Goal: Transaction & Acquisition: Obtain resource

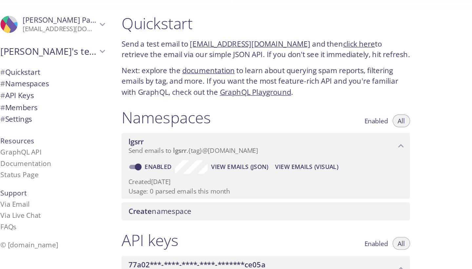
click at [224, 32] on link "[EMAIL_ADDRESS][DOMAIN_NAME]" at bounding box center [270, 34] width 92 height 8
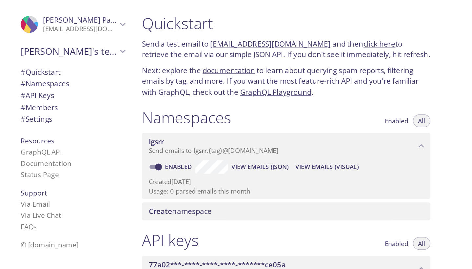
click at [342, 32] on link "click here" at bounding box center [354, 34] width 25 height 8
click at [153, 37] on icon "Durgesh's team" at bounding box center [157, 39] width 9 height 9
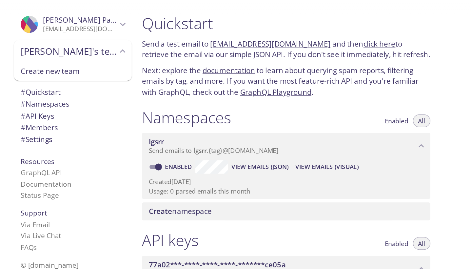
click at [153, 37] on icon "Durgesh's team" at bounding box center [157, 39] width 9 height 9
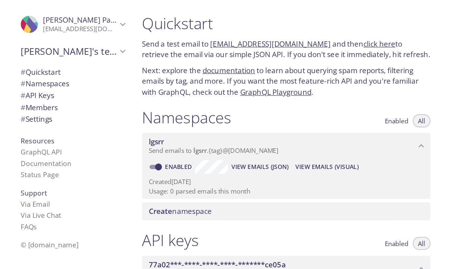
click at [153, 21] on icon "Durgesh Pawar" at bounding box center [157, 18] width 9 height 9
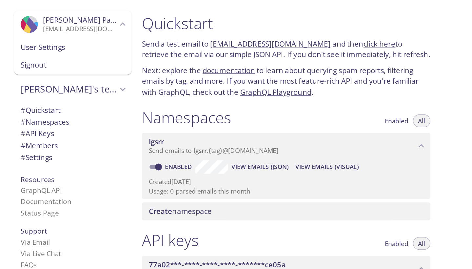
click at [153, 21] on icon "Durgesh Pawar" at bounding box center [157, 18] width 9 height 9
